Goal: Find specific page/section: Find specific page/section

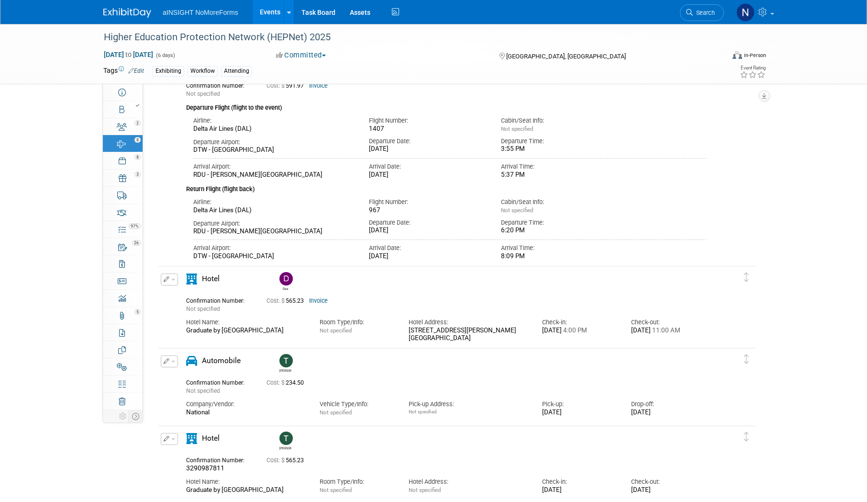
click at [262, 10] on link "Events" at bounding box center [270, 12] width 35 height 24
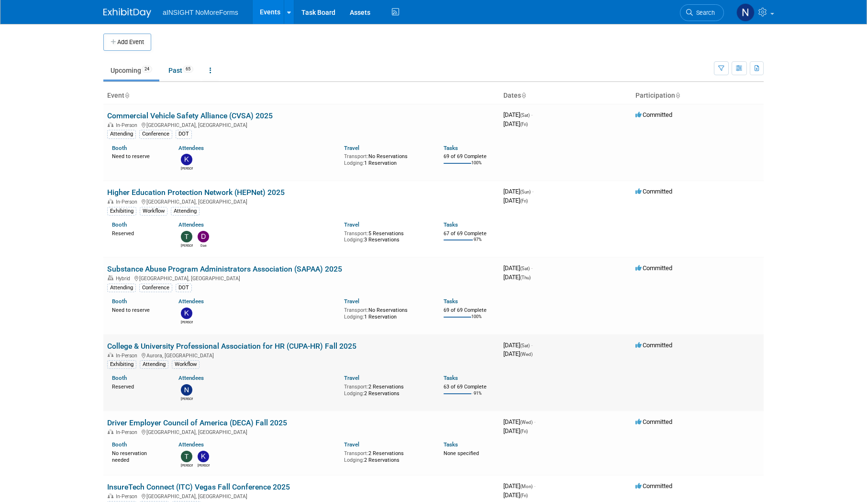
click at [298, 347] on link "College & University Professional Association for HR (CUPA-HR) Fall 2025" at bounding box center [231, 345] width 249 height 9
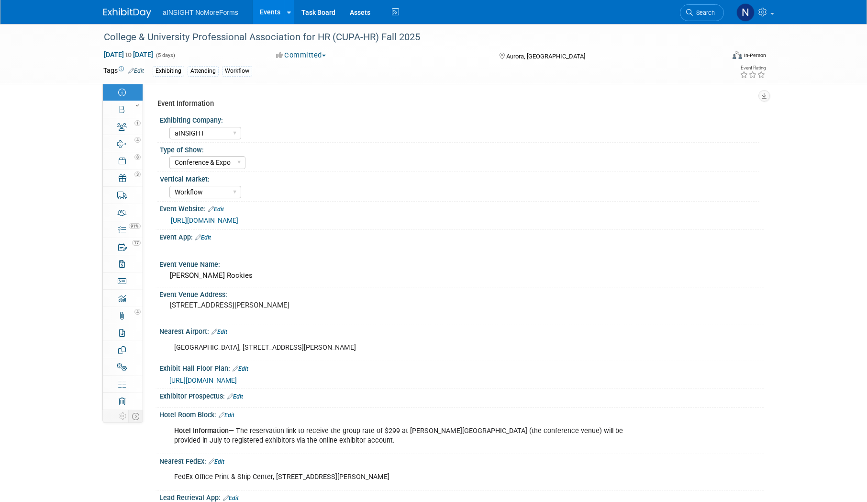
select select "aINSIGHT"
select select "Conference & Expo"
select select "Workflow"
click at [116, 125] on div "1" at bounding box center [126, 122] width 33 height 7
